Goal: Information Seeking & Learning: Find specific page/section

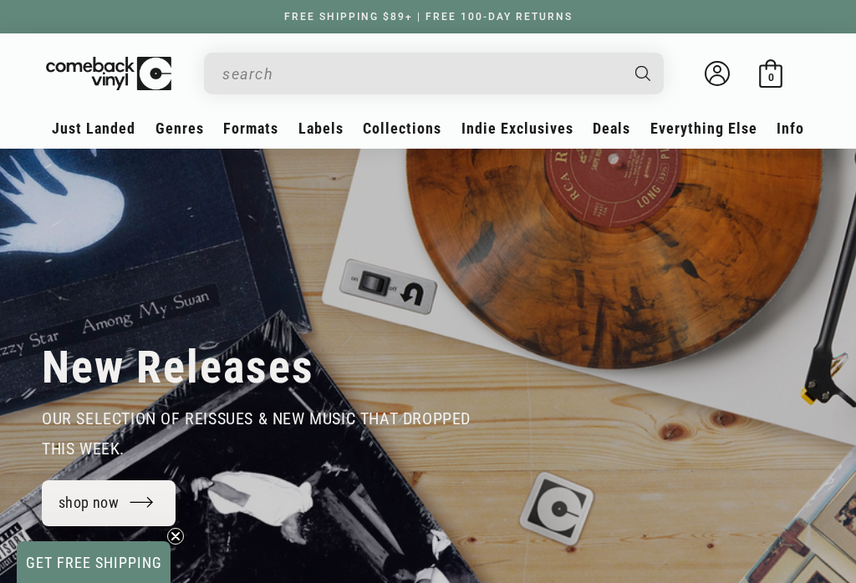
click at [552, 61] on input "When autocomplete results are available use up and down arrows to review and en…" at bounding box center [420, 74] width 396 height 34
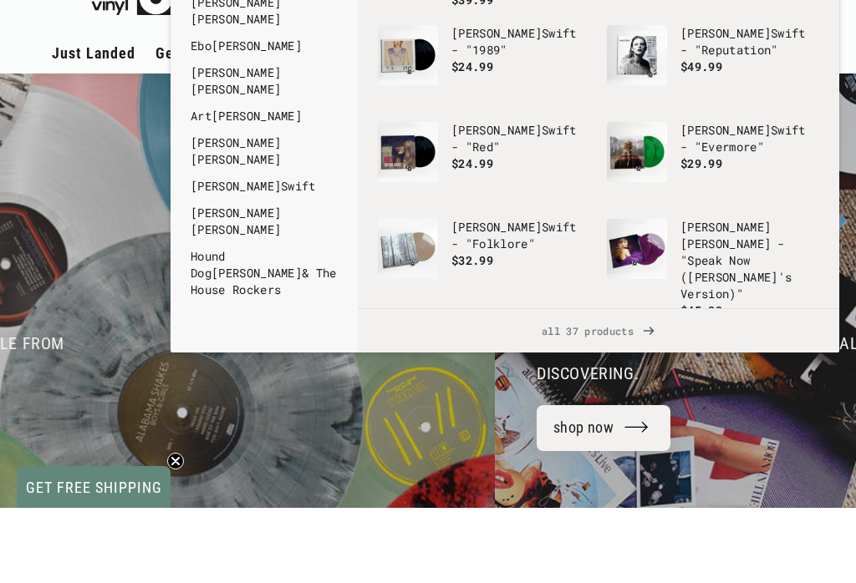
scroll to position [0, 1712]
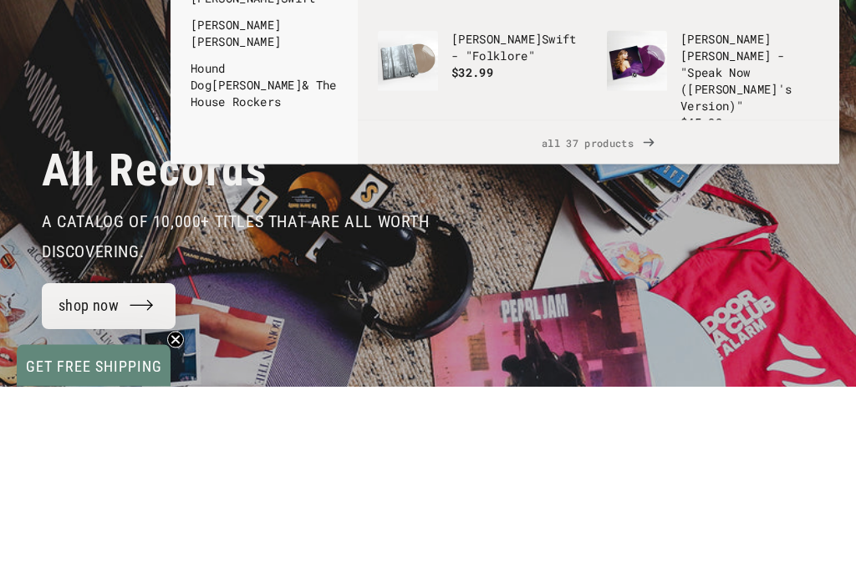
type input "[PERSON_NAME]"
click at [626, 318] on span "all 37 products" at bounding box center [598, 339] width 455 height 43
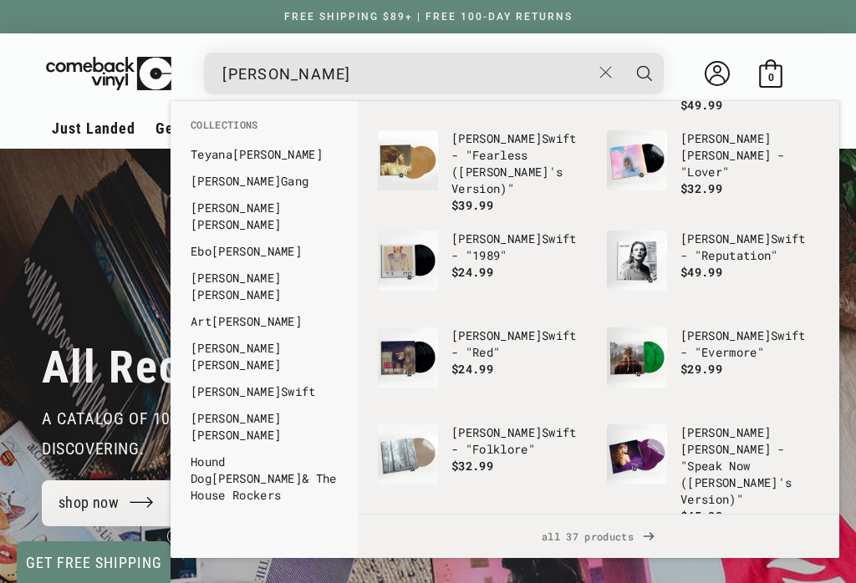
scroll to position [223, 0]
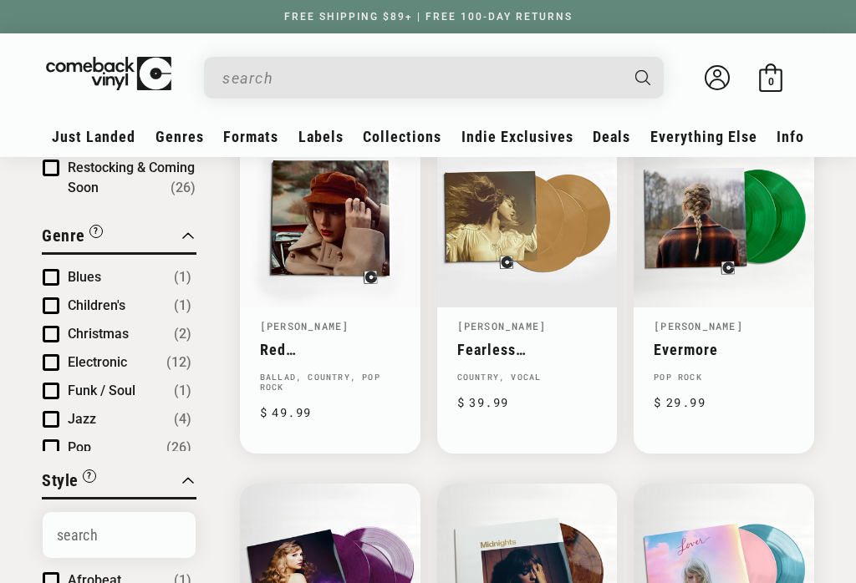
type input "[PERSON_NAME]"
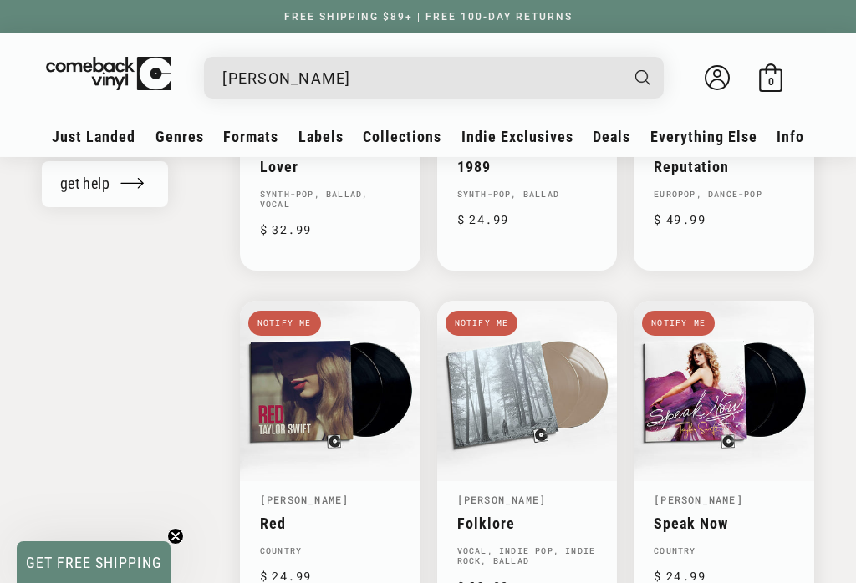
scroll to position [1839, 0]
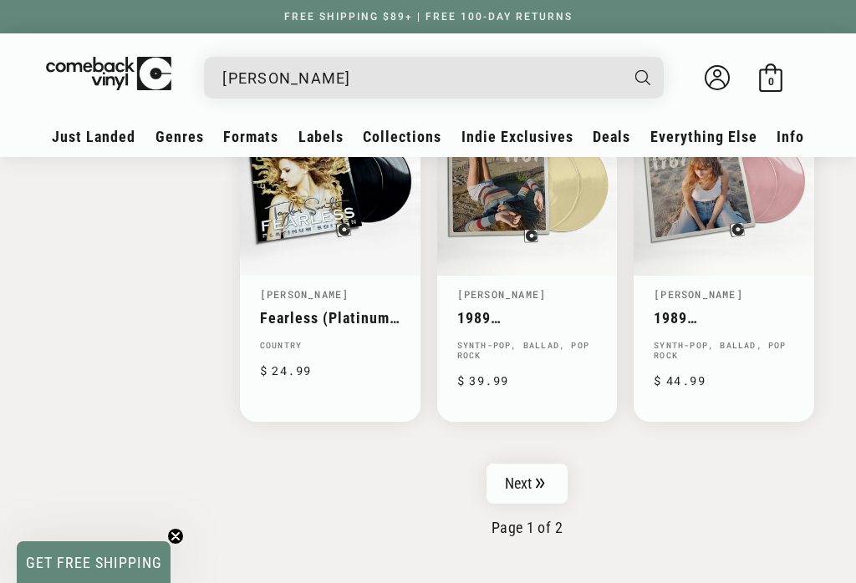
click at [549, 485] on link "Next" at bounding box center [528, 484] width 82 height 40
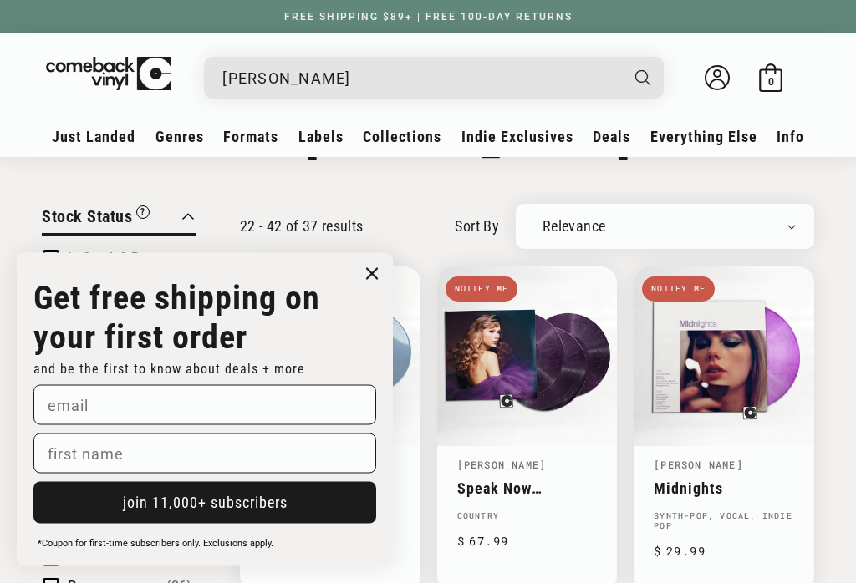
scroll to position [86, 0]
click at [365, 287] on icon "Close dialog" at bounding box center [371, 274] width 25 height 25
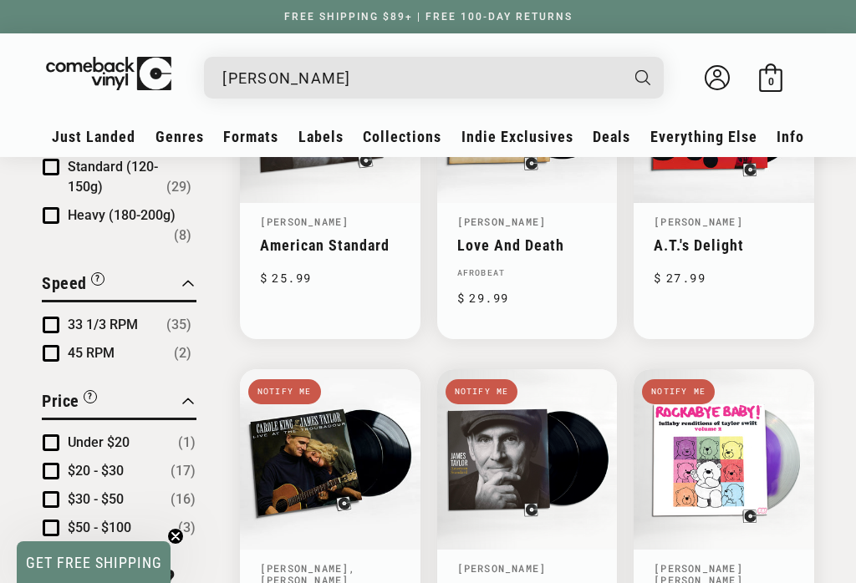
scroll to position [1378, 0]
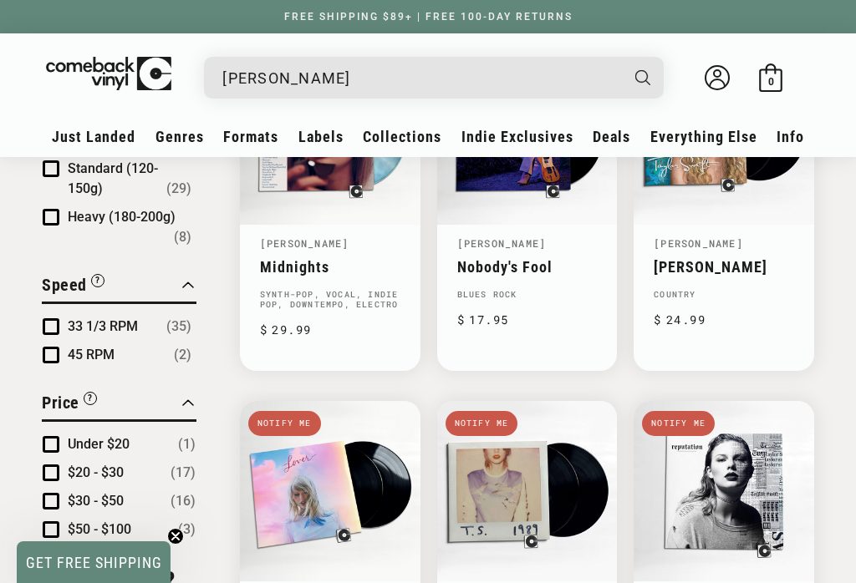
scroll to position [2423, 0]
